Goal: Find specific fact: Find specific fact

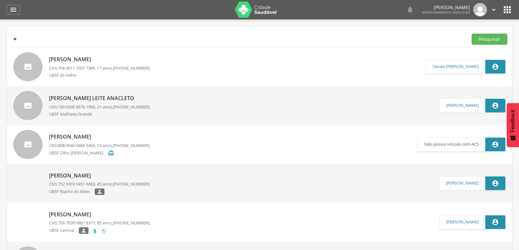
type input "*"
click at [471, 34] on button "Pesquisar" at bounding box center [489, 39] width 36 height 11
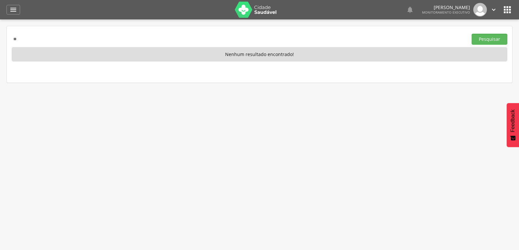
type input "*"
paste input "**********"
click at [471, 34] on button "Pesquisar" at bounding box center [489, 39] width 36 height 11
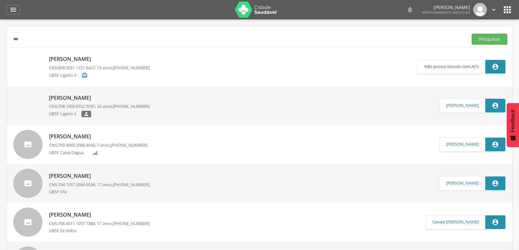
type input "*"
paste input "**********"
click at [471, 34] on button "Pesquisar" at bounding box center [489, 39] width 36 height 11
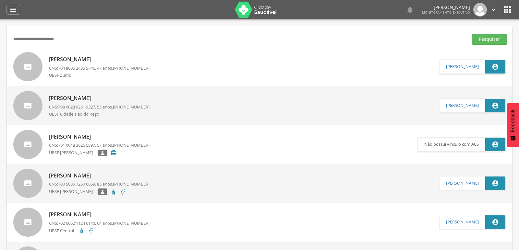
click at [51, 40] on input "**********" at bounding box center [238, 39] width 453 height 11
type input "**********"
click at [471, 34] on button "Pesquisar" at bounding box center [489, 39] width 36 height 11
click at [60, 60] on p "[PERSON_NAME]" at bounding box center [99, 58] width 100 height 7
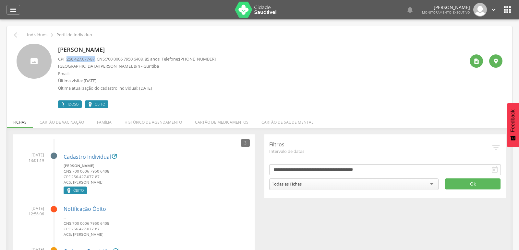
drag, startPoint x: 67, startPoint y: 58, endPoint x: 98, endPoint y: 58, distance: 30.8
click at [98, 58] on p "CPF: 256.427.077-87 , CNS: [PHONE_NUMBER] , 85 anos, Telefone: [PHONE_NUMBER]" at bounding box center [137, 59] width 158 height 6
copy p "256.427.077-87"
click at [331, 77] on div "[PERSON_NAME] CPF: 256.427.077-87 , CNS: [PHONE_NUMBER] , 85 anos, Telefone: [P…" at bounding box center [261, 76] width 406 height 65
click at [479, 60] on icon "" at bounding box center [476, 61] width 6 height 6
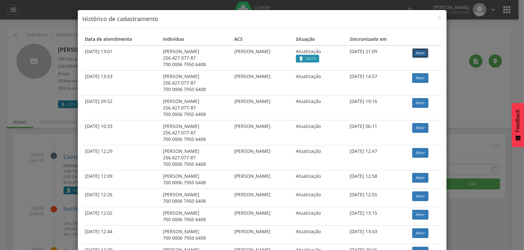
click at [419, 52] on link "Abrir" at bounding box center [420, 53] width 16 height 10
click at [438, 18] on span "×" at bounding box center [440, 17] width 4 height 9
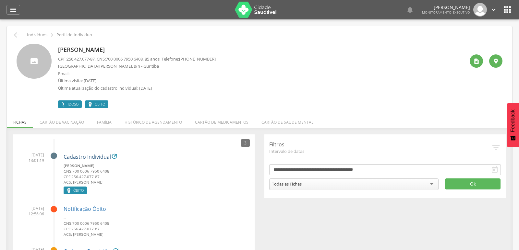
click at [90, 157] on link "Cadastro Individual" at bounding box center [87, 157] width 47 height 6
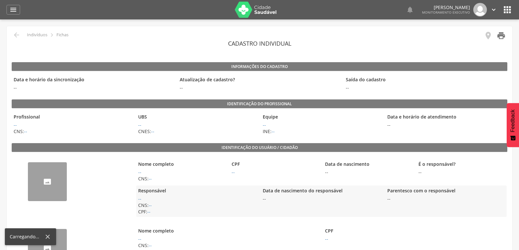
click at [498, 34] on icon "" at bounding box center [500, 35] width 9 height 9
